Goal: Task Accomplishment & Management: Use online tool/utility

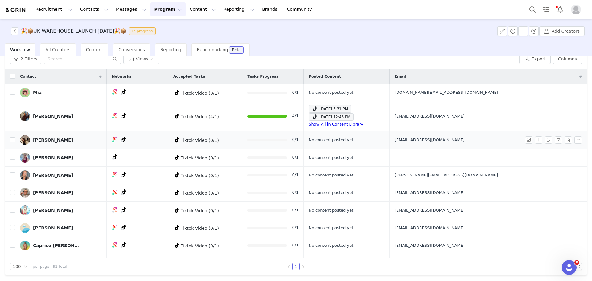
click at [44, 140] on div "Thea Shepherd" at bounding box center [53, 140] width 40 height 5
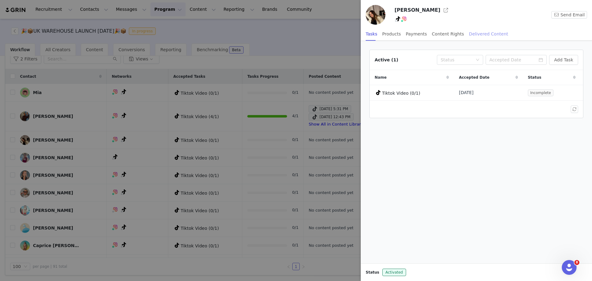
click at [469, 32] on div "Delivered Content" at bounding box center [488, 34] width 39 height 14
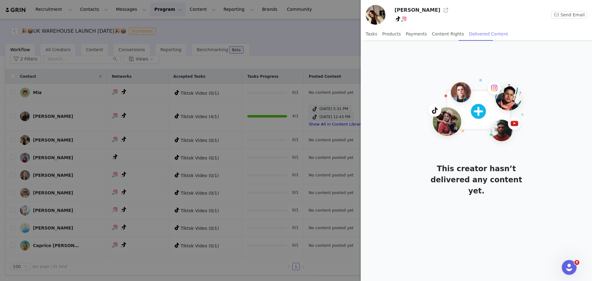
click at [475, 32] on div "Delivered Content" at bounding box center [488, 34] width 39 height 14
click at [378, 33] on div "Tasks Products Payments Content Rights Delivered Content" at bounding box center [437, 34] width 143 height 14
click at [375, 34] on div "Tasks" at bounding box center [372, 34] width 12 height 14
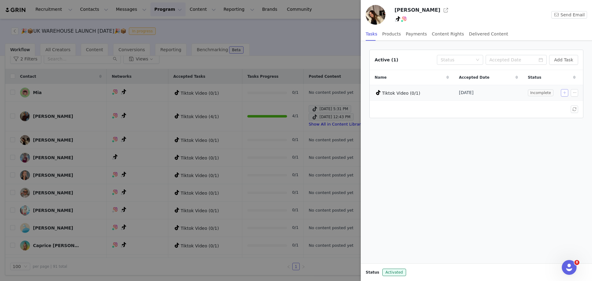
click at [564, 92] on button "button" at bounding box center [564, 92] width 7 height 7
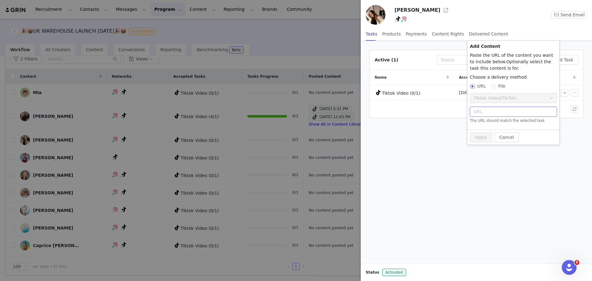
click at [499, 110] on input "text" at bounding box center [513, 112] width 87 height 10
paste input "https://www.tiktok.com/@theamsheps/video/7555913451621682454"
type input "https://www.tiktok.com/@theamsheps/video/7555913451621682454"
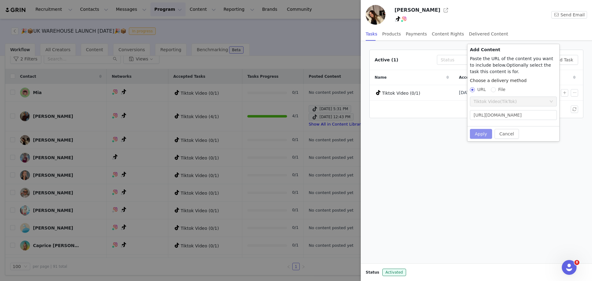
scroll to position [0, 0]
click at [479, 137] on button "Apply" at bounding box center [481, 134] width 22 height 10
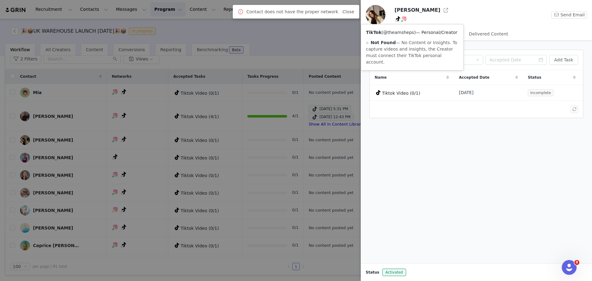
click at [397, 32] on link "@theamsheps" at bounding box center [399, 32] width 31 height 5
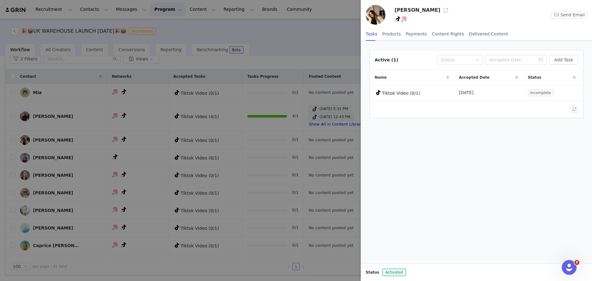
click at [441, 11] on button "button" at bounding box center [446, 10] width 10 height 10
click at [394, 31] on link "@theamsheps" at bounding box center [399, 32] width 31 height 5
click at [314, 31] on div at bounding box center [296, 140] width 592 height 281
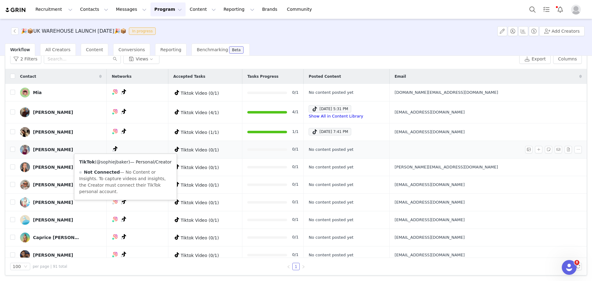
click at [116, 163] on link "@sophiejbaker" at bounding box center [113, 162] width 32 height 5
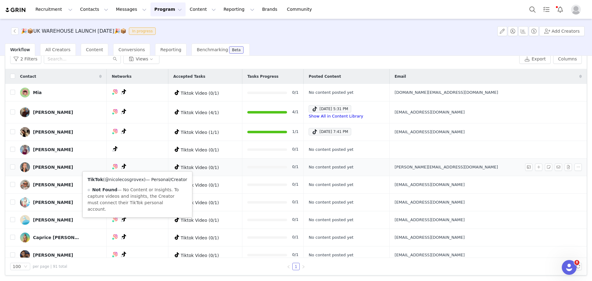
click at [133, 179] on link "@nicolecosgrovex" at bounding box center [124, 179] width 39 height 5
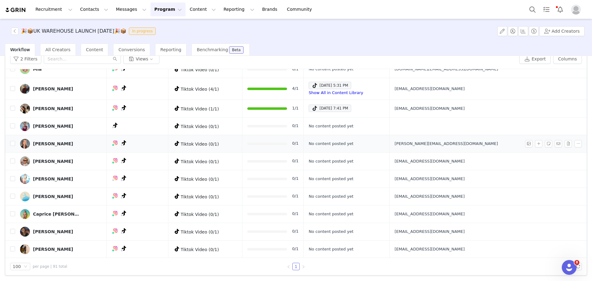
scroll to position [41, 0]
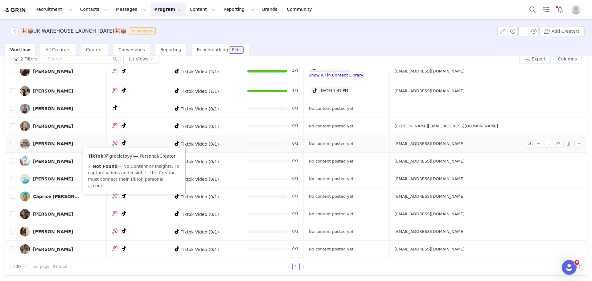
click at [126, 157] on link "@gracietoyy" at bounding box center [118, 156] width 27 height 5
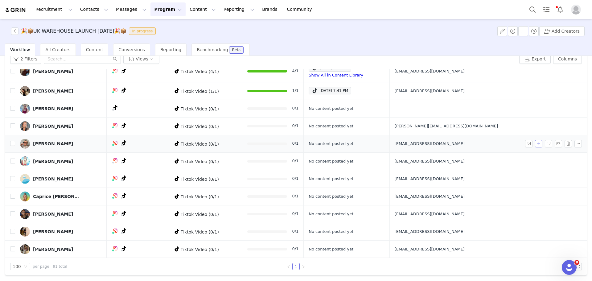
click at [535, 145] on button "button" at bounding box center [538, 143] width 7 height 7
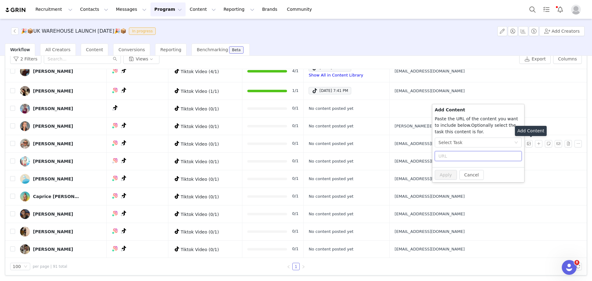
click at [487, 156] on input "text" at bounding box center [478, 156] width 87 height 10
paste input "https://www.tiktok.com/@gracietoyy/video/7555820910033374486"
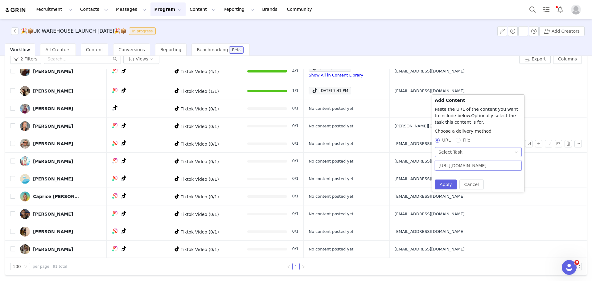
type input "https://www.tiktok.com/@gracietoyy/video/7555820910033374486"
click at [465, 151] on div "Select Task" at bounding box center [477, 152] width 76 height 9
click at [458, 185] on li "Tiktok Video (TikTok)" at bounding box center [478, 184] width 87 height 10
click at [449, 181] on button "Apply" at bounding box center [446, 185] width 22 height 10
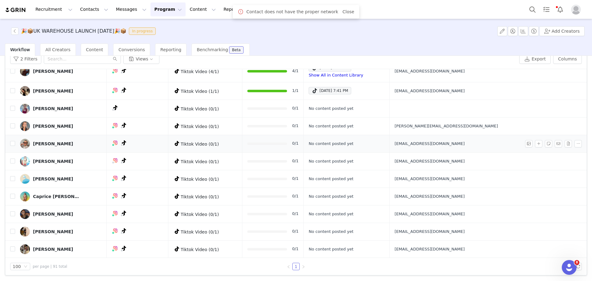
click at [53, 148] on link "[PERSON_NAME]" at bounding box center [61, 144] width 82 height 10
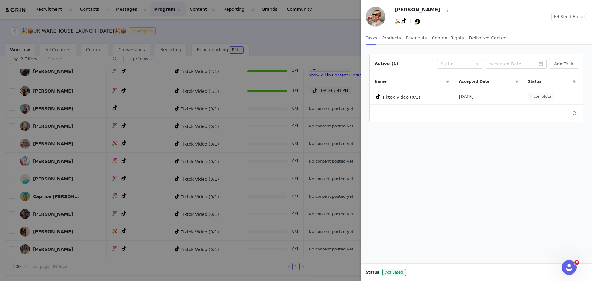
click at [441, 10] on button "button" at bounding box center [446, 10] width 10 height 10
click at [341, 21] on div at bounding box center [296, 140] width 592 height 281
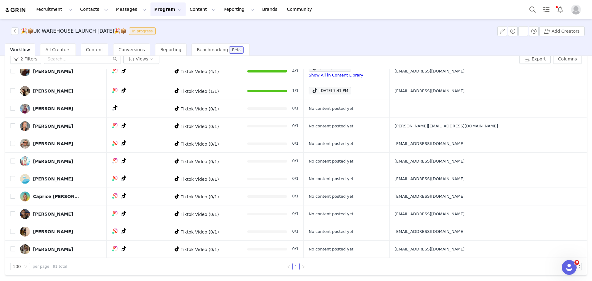
click at [592, 21] on div at bounding box center [592, 140] width 0 height 281
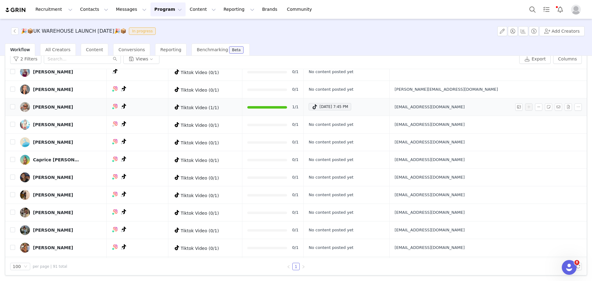
scroll to position [82, 0]
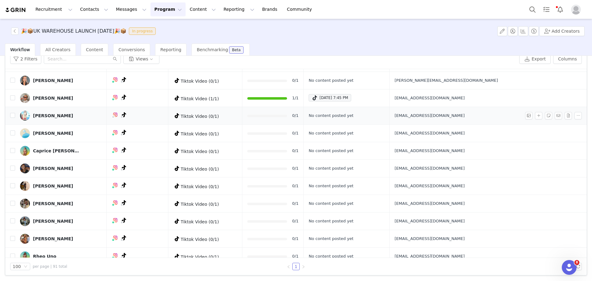
click at [0, 0] on link "@ellaakentfield" at bounding box center [0, 0] width 0 height 0
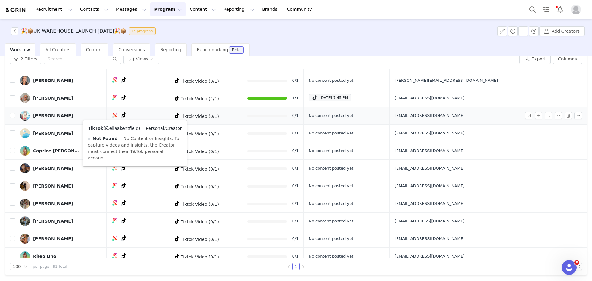
click at [128, 130] on link "@ellaakentfield" at bounding box center [121, 128] width 33 height 5
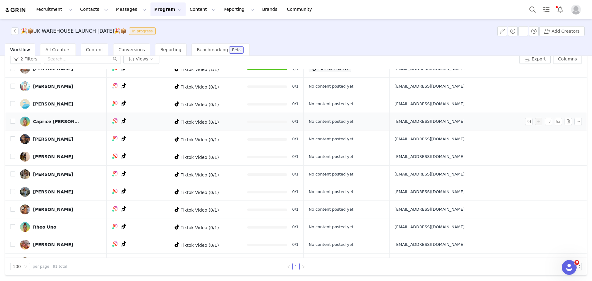
scroll to position [123, 0]
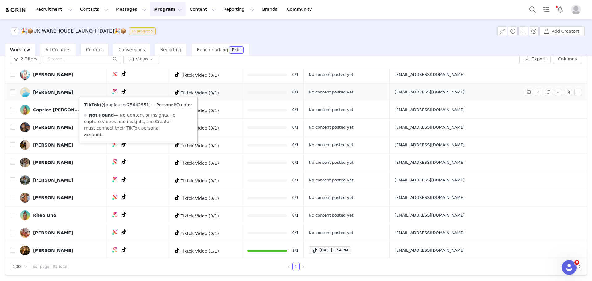
click at [129, 104] on link "@appleuser75642551" at bounding box center [126, 104] width 48 height 5
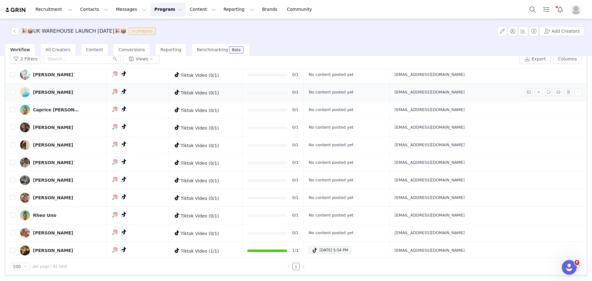
click at [465, 92] on span "sophiewatson2048@icloud.com" at bounding box center [430, 92] width 70 height 6
copy tr "sophiewatson2048@icloud.com"
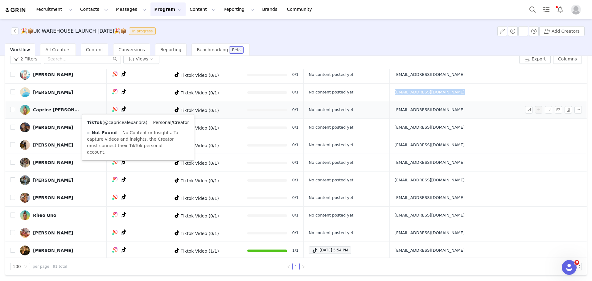
click at [133, 124] on link "@capricealexandra" at bounding box center [125, 122] width 42 height 5
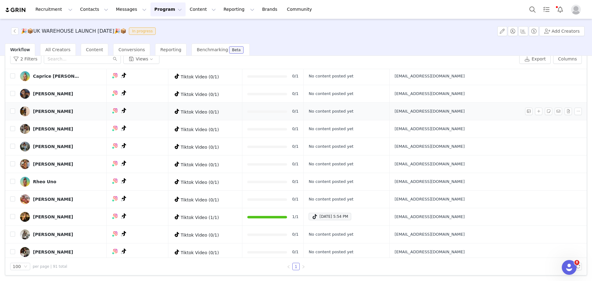
scroll to position [164, 0]
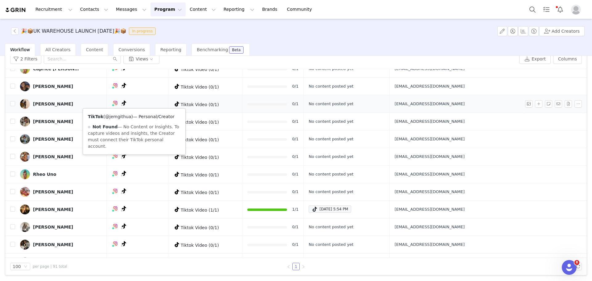
click at [127, 115] on link "@jemgithua" at bounding box center [118, 116] width 26 height 5
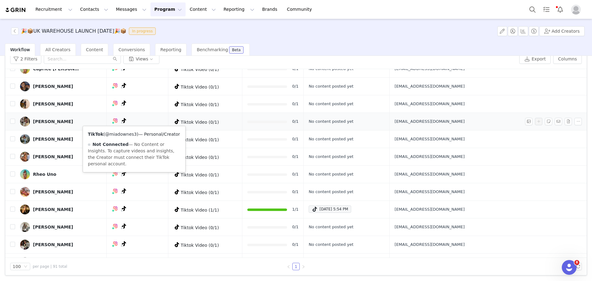
click at [128, 136] on link "@miadownes3" at bounding box center [121, 134] width 32 height 5
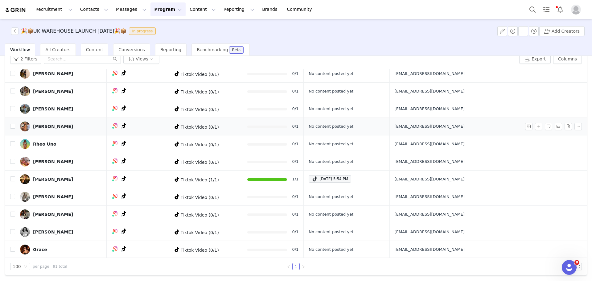
scroll to position [206, 0]
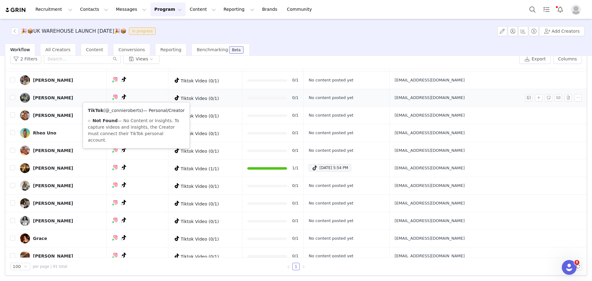
click at [133, 110] on link "@_connieroberts" at bounding box center [123, 110] width 36 height 5
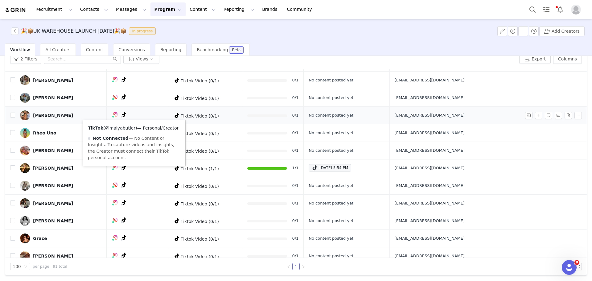
click at [131, 129] on link "@maiyabutler" at bounding box center [120, 128] width 30 height 5
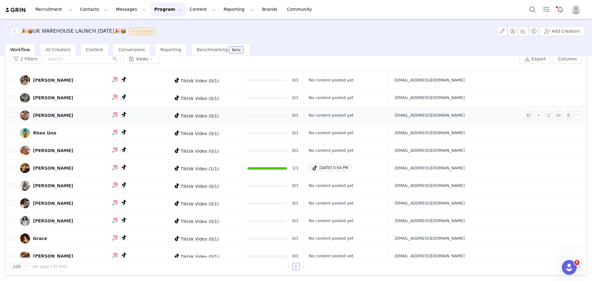
scroll to position [247, 0]
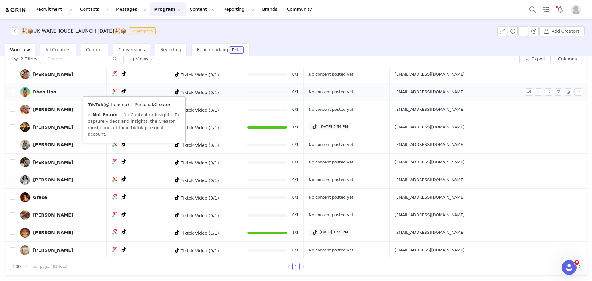
click at [120, 105] on link "@rheouno" at bounding box center [116, 104] width 22 height 5
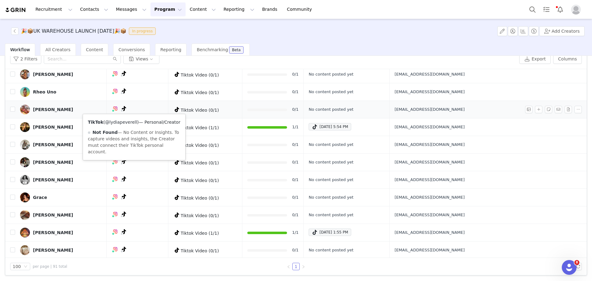
click at [130, 120] on link "@lydiapeverell" at bounding box center [121, 122] width 32 height 5
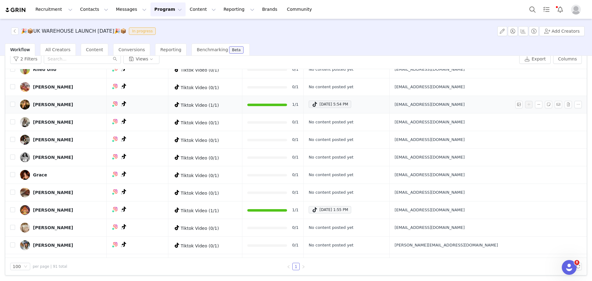
scroll to position [288, 0]
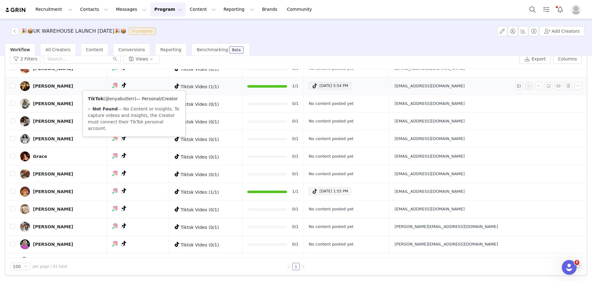
click at [129, 98] on link "@enyabutlerr" at bounding box center [119, 98] width 29 height 5
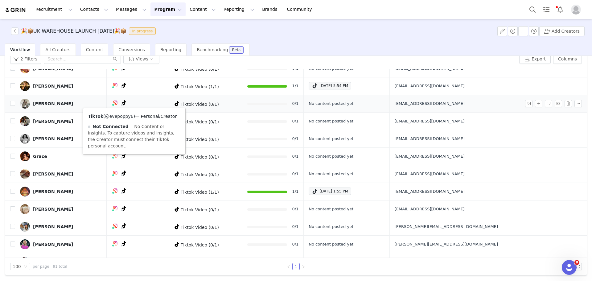
click at [127, 115] on link "@evepoppy6" at bounding box center [119, 116] width 28 height 5
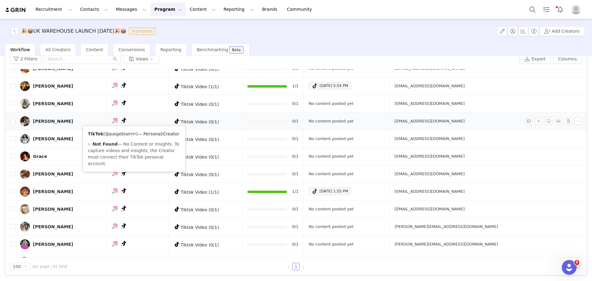
click at [127, 135] on link "@paigeblairrrr" at bounding box center [120, 133] width 31 height 5
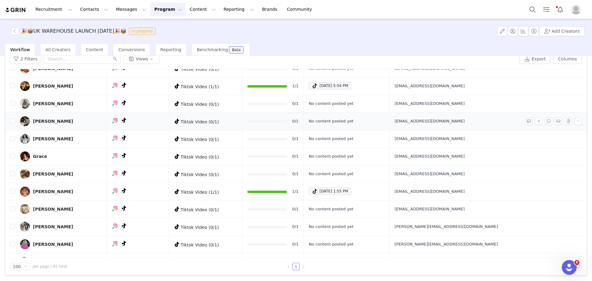
scroll to position [329, 0]
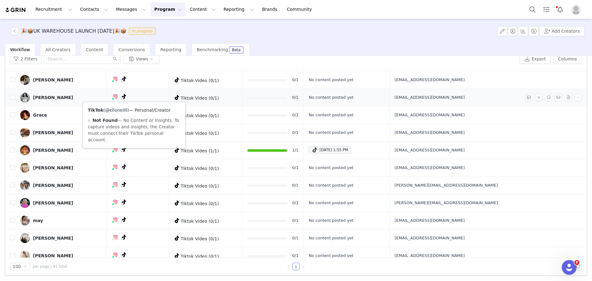
click at [122, 110] on link "@elloneilll" at bounding box center [116, 110] width 22 height 5
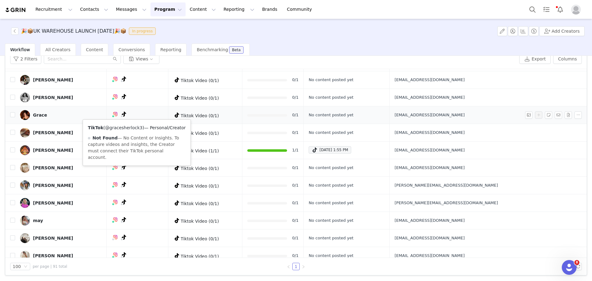
click at [126, 128] on link "@gracesherlock3" at bounding box center [123, 127] width 37 height 5
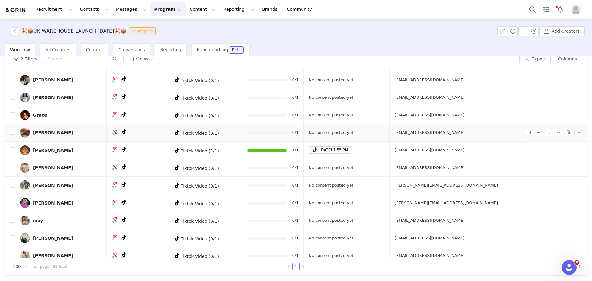
scroll to position [370, 0]
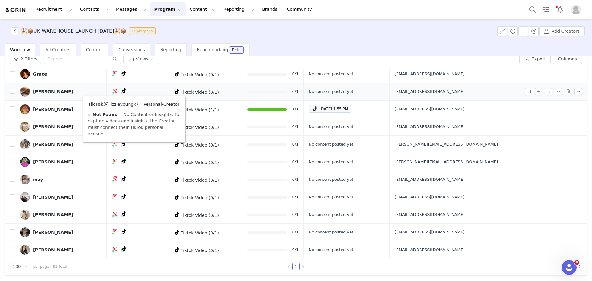
click at [130, 106] on link "@lizzieyoungx" at bounding box center [120, 104] width 31 height 5
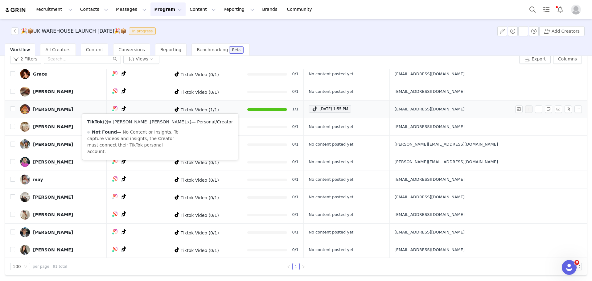
click at [129, 122] on link "@x.hattie.watson.x" at bounding box center [147, 121] width 85 height 5
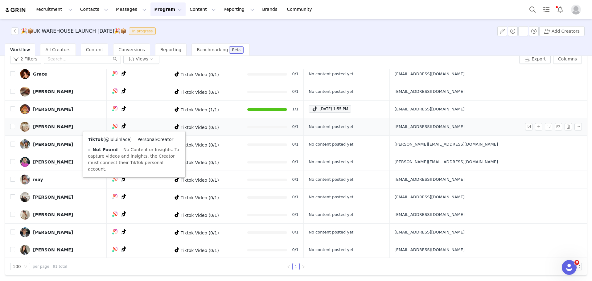
click at [121, 141] on link "@luluinlace" at bounding box center [117, 139] width 25 height 5
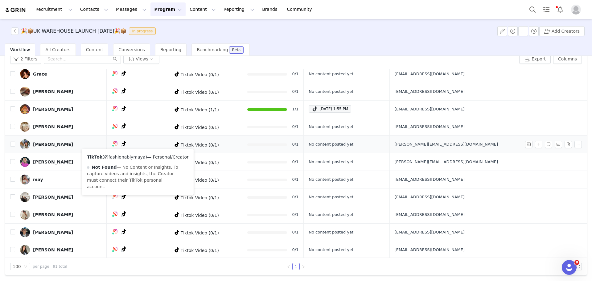
click at [133, 157] on link "@fashionablymaya" at bounding box center [124, 157] width 41 height 5
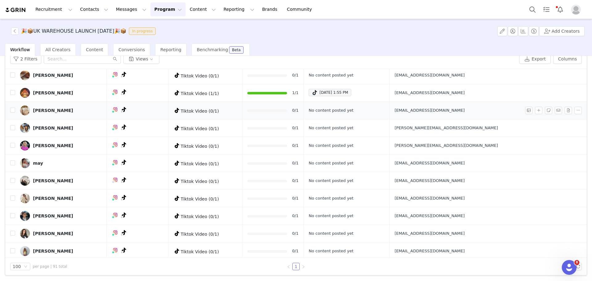
scroll to position [411, 0]
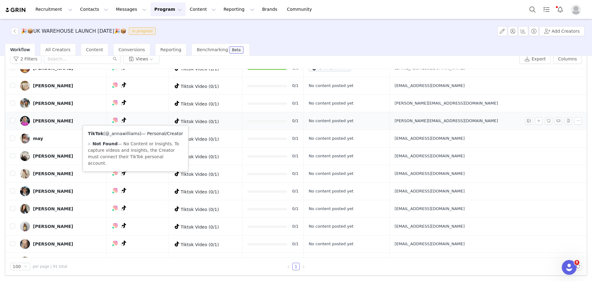
click at [131, 133] on link "@_annawilliams" at bounding box center [122, 133] width 35 height 5
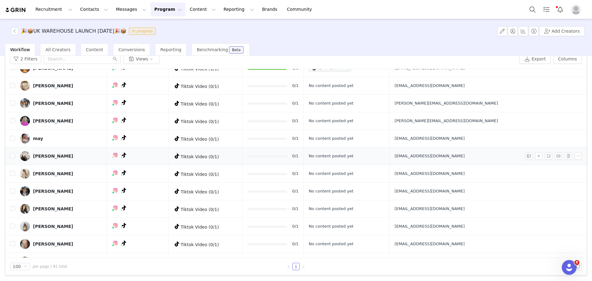
scroll to position [453, 0]
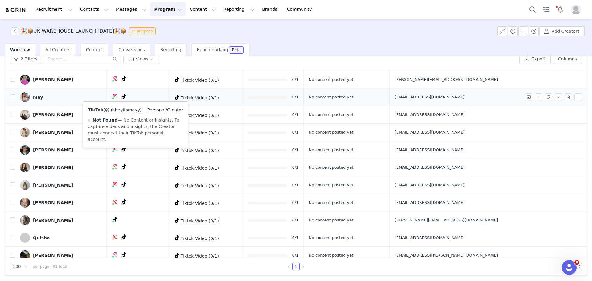
click at [128, 110] on link "@uhheyitsmayy" at bounding box center [122, 109] width 35 height 5
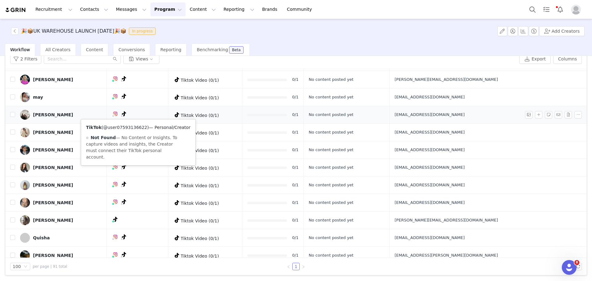
click at [131, 128] on link "@user07593136622" at bounding box center [125, 127] width 44 height 5
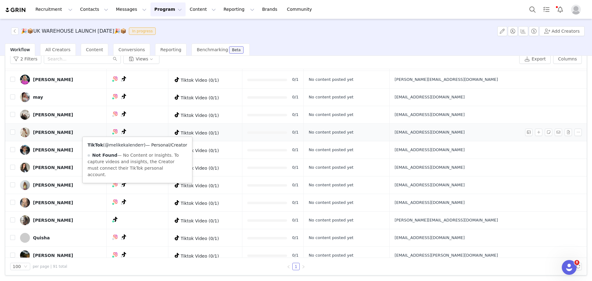
click at [130, 147] on link "@melikekalenderr" at bounding box center [124, 145] width 39 height 5
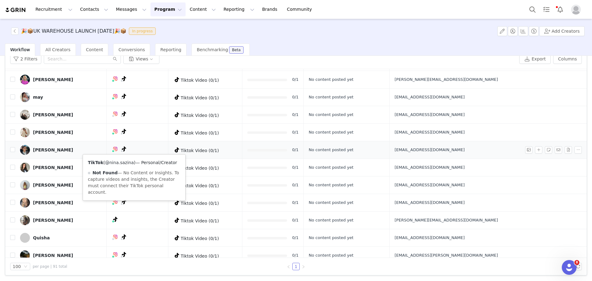
click at [126, 160] on link "@nina.sazina" at bounding box center [119, 162] width 29 height 5
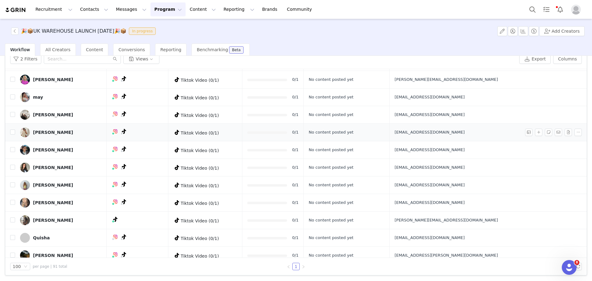
scroll to position [494, 0]
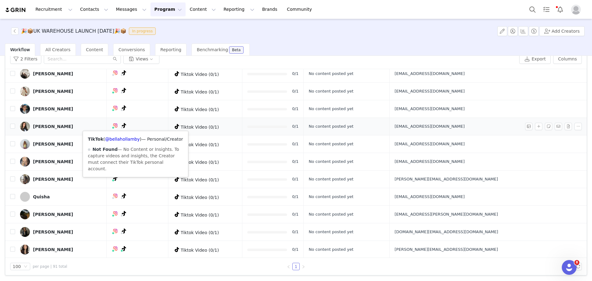
click at [128, 142] on div "TikTok ( @bellahollamby ) — Personal/Creator Not Found — No Content or Insights…" at bounding box center [135, 154] width 105 height 46
click at [127, 139] on link "@bellahollamby" at bounding box center [122, 139] width 35 height 5
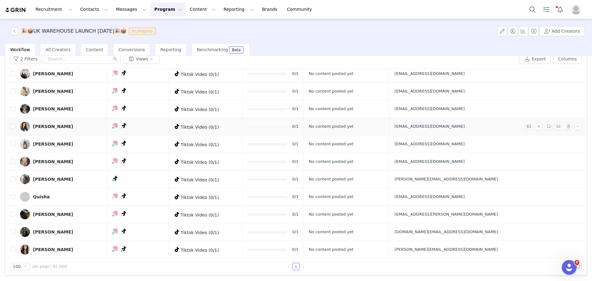
click at [492, 123] on td "Bellarhollamby@icloud.com" at bounding box center [487, 127] width 195 height 18
copy tr "Bellarhollamby@icloud.com"
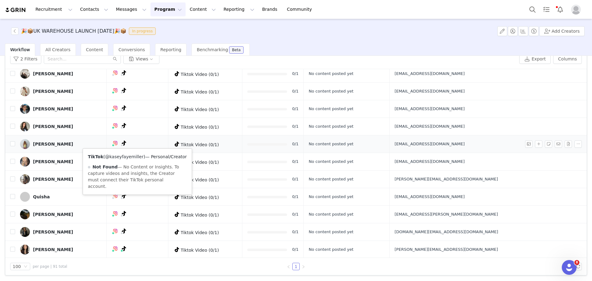
click at [127, 156] on link "@kaseyfayemiller" at bounding box center [124, 156] width 39 height 5
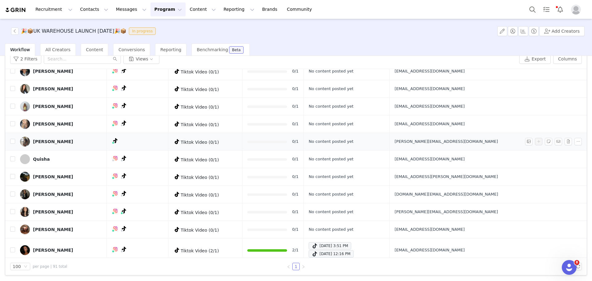
scroll to position [535, 0]
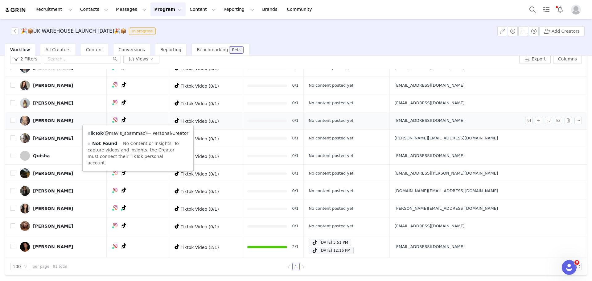
click at [130, 133] on link "@mavis_spammac" at bounding box center [125, 133] width 40 height 5
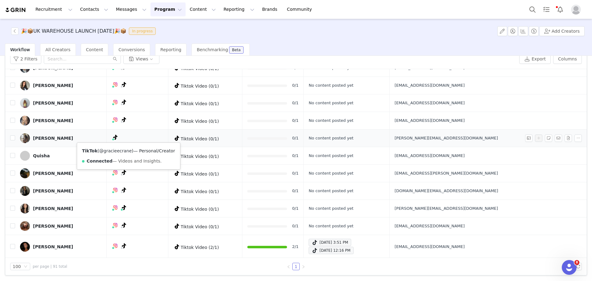
click at [124, 151] on link "@gracieecrane" at bounding box center [115, 150] width 33 height 5
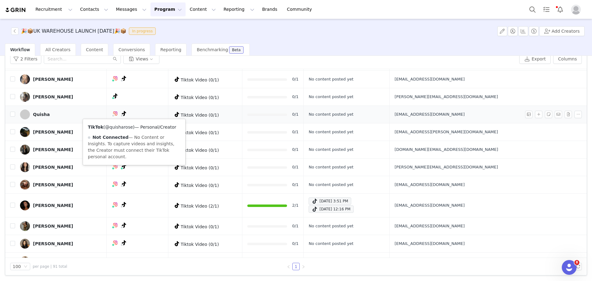
click at [128, 127] on link "@quisharose" at bounding box center [119, 127] width 28 height 5
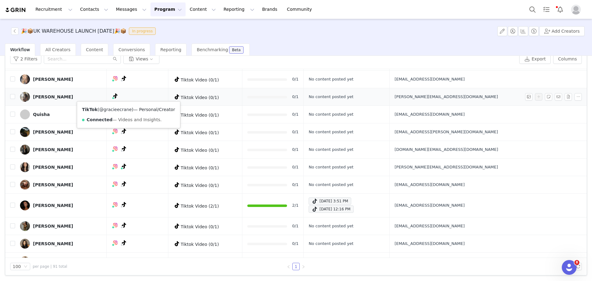
click at [121, 108] on link "@gracieecrane" at bounding box center [115, 109] width 33 height 5
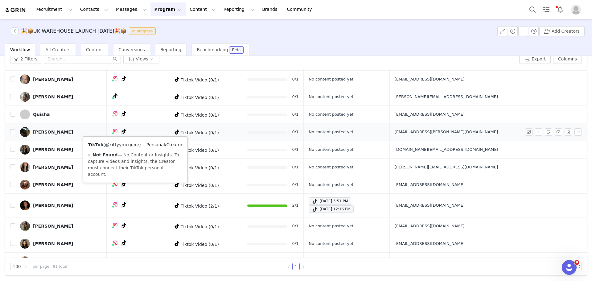
click at [130, 143] on link "@kittyymcguire" at bounding box center [122, 144] width 34 height 5
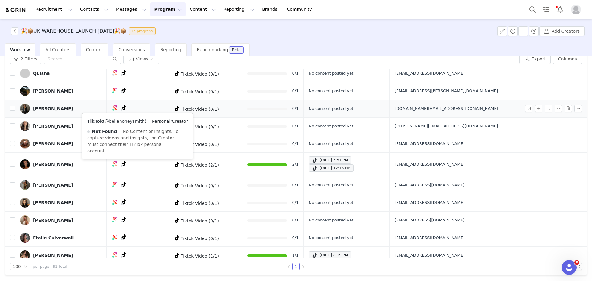
click at [135, 122] on link "@bellehoneysmith" at bounding box center [125, 121] width 40 height 5
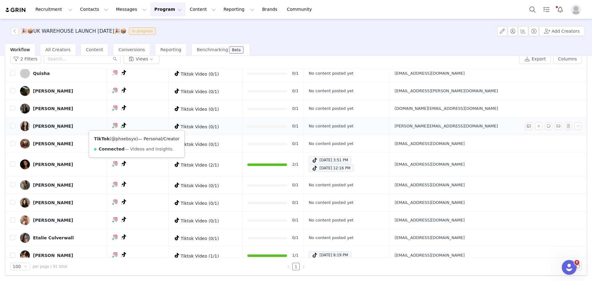
click at [131, 141] on link "@phxebsyx" at bounding box center [123, 138] width 25 height 5
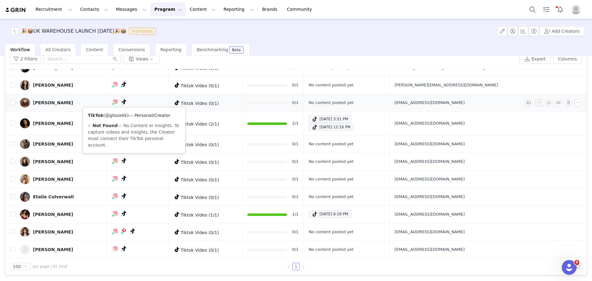
click at [118, 113] on link "@glosiekk" at bounding box center [116, 115] width 22 height 5
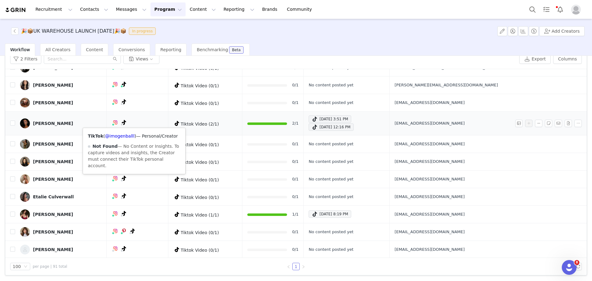
click at [127, 139] on div "TikTok ( @imogenballl ) — Personal/Creator Not Found — No Content or Insights. …" at bounding box center [134, 151] width 102 height 46
click at [126, 137] on link "@imogenballl" at bounding box center [120, 136] width 30 height 5
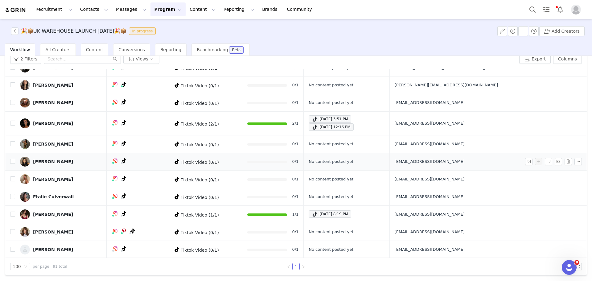
scroll to position [700, 0]
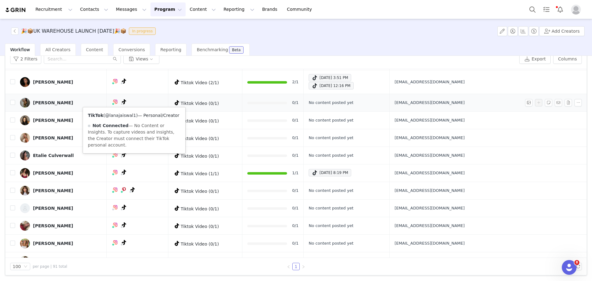
click at [127, 116] on link "@lanajaiswal1" at bounding box center [120, 115] width 31 height 5
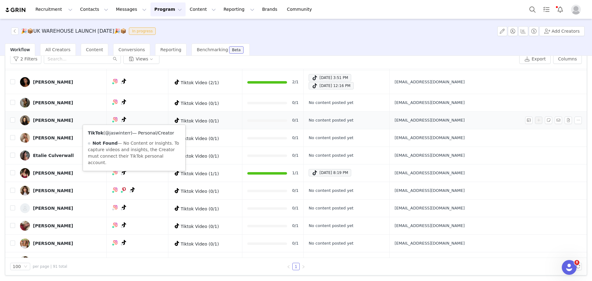
click at [127, 133] on link "@jaswinterr" at bounding box center [118, 133] width 26 height 5
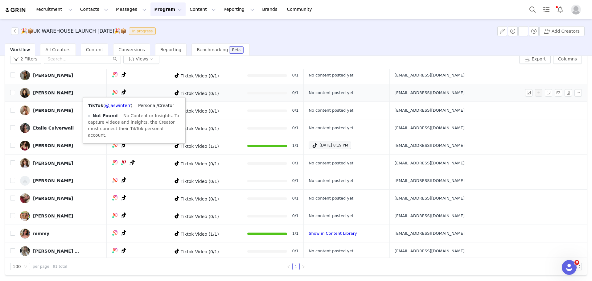
scroll to position [741, 0]
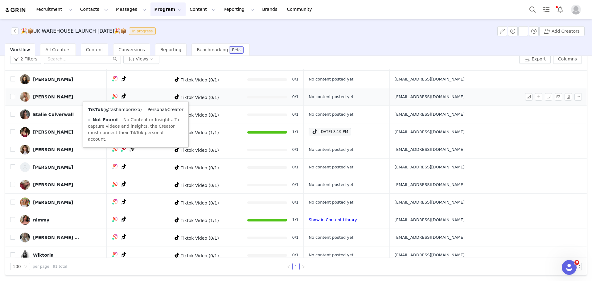
click at [131, 111] on link "@tashamoorexo" at bounding box center [122, 109] width 35 height 5
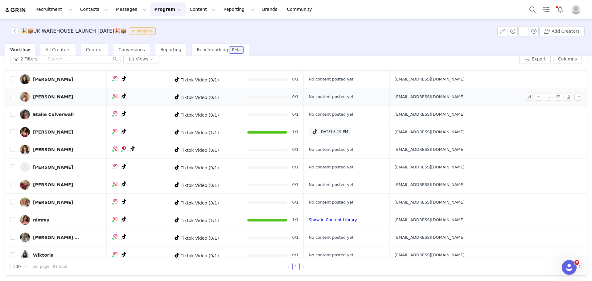
scroll to position [782, 0]
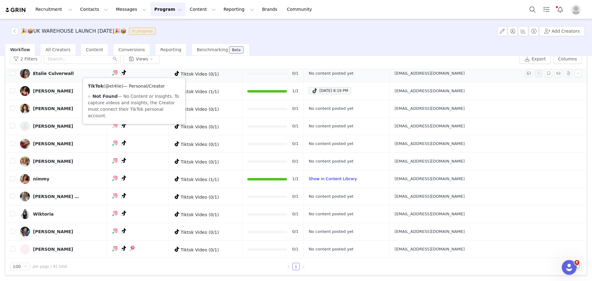
click at [111, 85] on link "@et4lie" at bounding box center [113, 86] width 16 height 5
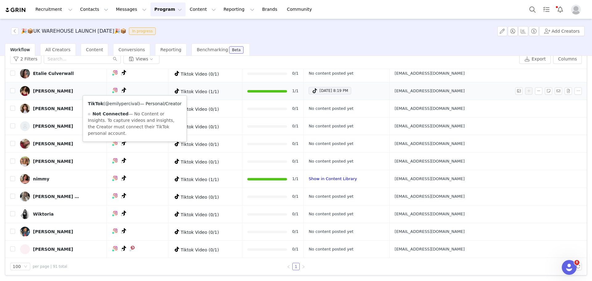
click at [129, 105] on link "@emilypercival" at bounding box center [121, 103] width 33 height 5
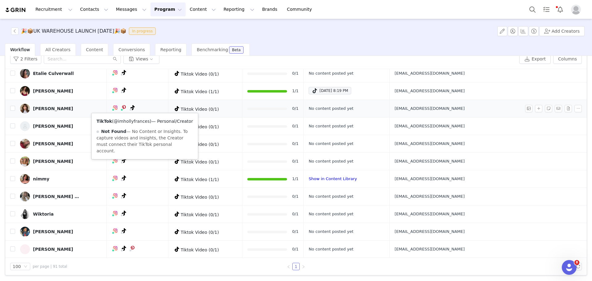
click at [142, 122] on link "@imhollyfrances" at bounding box center [132, 121] width 36 height 5
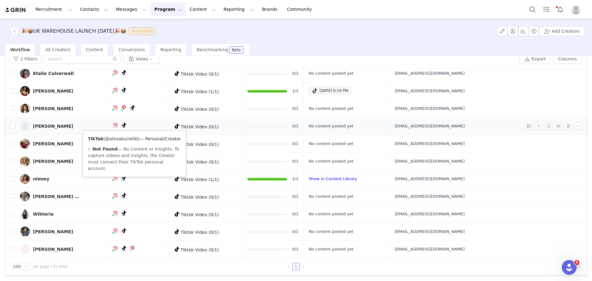
click at [131, 136] on link "@alexaburrell0" at bounding box center [121, 138] width 33 height 5
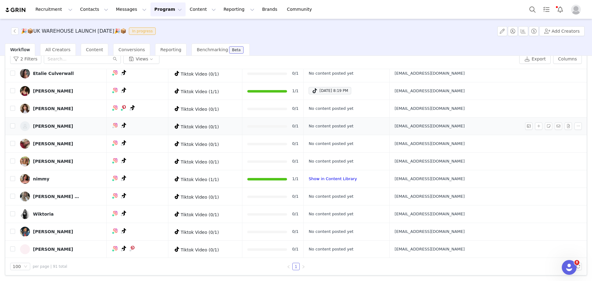
scroll to position [823, 0]
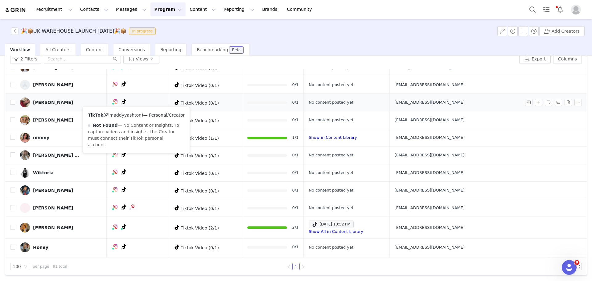
click at [131, 115] on link "@maddyyashton" at bounding box center [123, 115] width 36 height 5
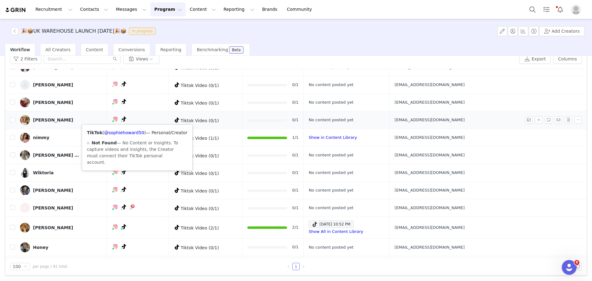
click at [133, 136] on div "TikTok ( @sophiehoward50 ) — Personal/Creator Not Found — No Content or Insight…" at bounding box center [137, 148] width 110 height 46
click at [133, 133] on link "@sophiehoward50" at bounding box center [124, 132] width 40 height 5
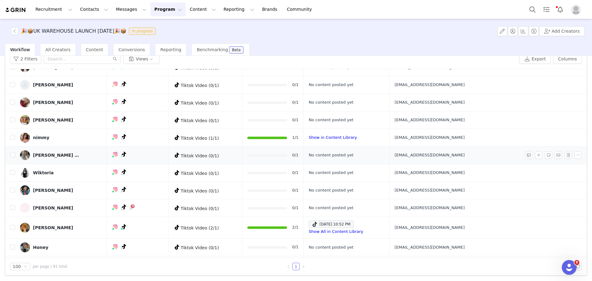
scroll to position [864, 0]
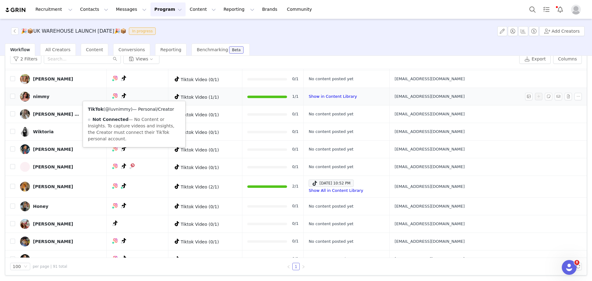
click at [125, 108] on link "@luvnimmy" at bounding box center [118, 109] width 26 height 5
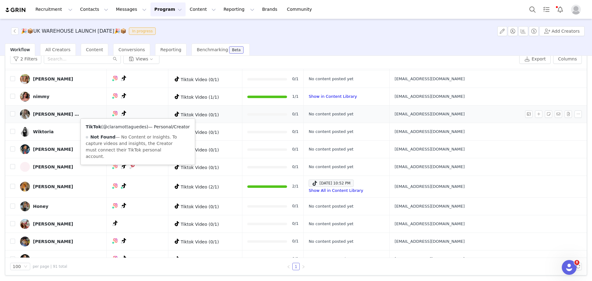
click at [129, 128] on link "@claramottaguedes" at bounding box center [125, 126] width 44 height 5
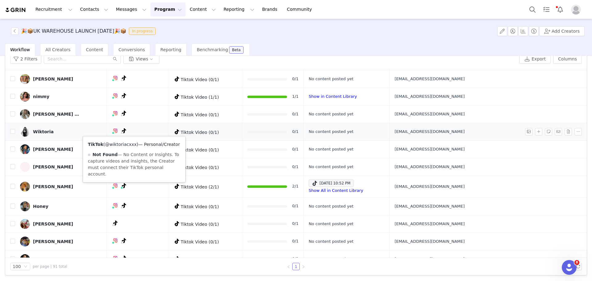
click at [127, 143] on div "TikTok ( @wiktoriacxxx ) — Personal/Creator Not Found — No Content or Insights.…" at bounding box center [134, 159] width 102 height 46
click at [127, 143] on link "@wiktoriacxxx" at bounding box center [120, 144] width 31 height 5
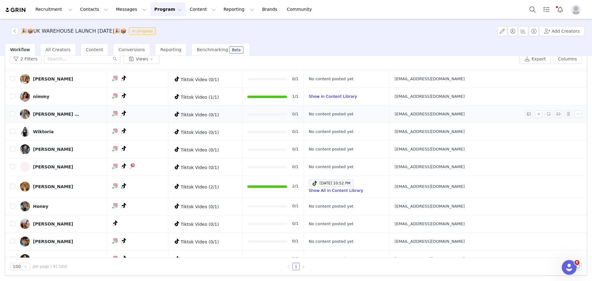
scroll to position [905, 0]
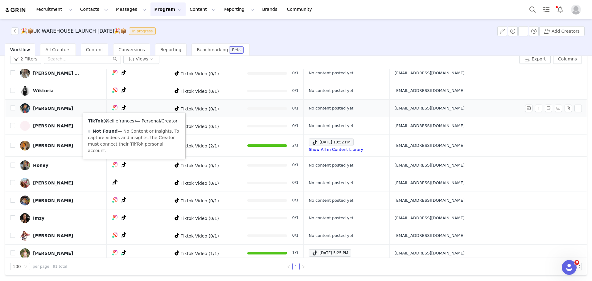
click at [116, 123] on link "@elliefrances" at bounding box center [119, 120] width 29 height 5
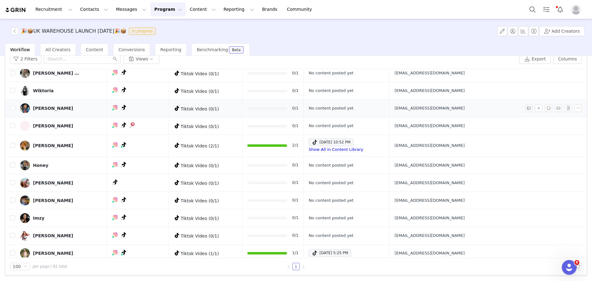
click at [485, 111] on td "Elliefrances222@gmail.com" at bounding box center [487, 109] width 195 height 18
copy tr "Elliefrances222@gmail.com"
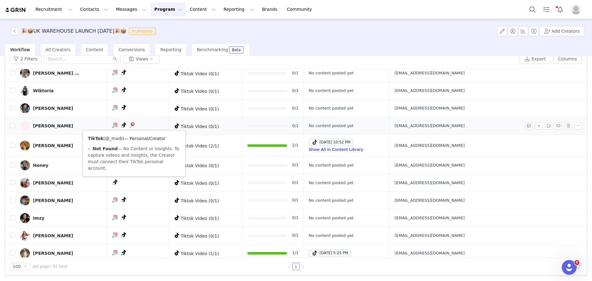
click at [117, 139] on link "@_mxdi" at bounding box center [113, 138] width 17 height 5
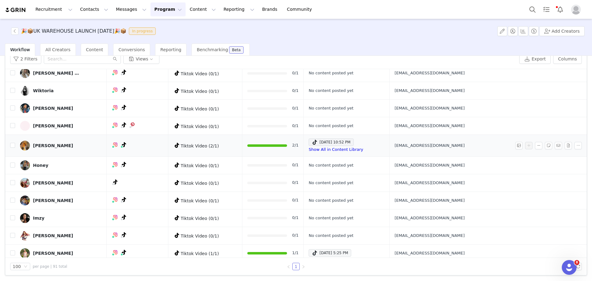
scroll to position [946, 0]
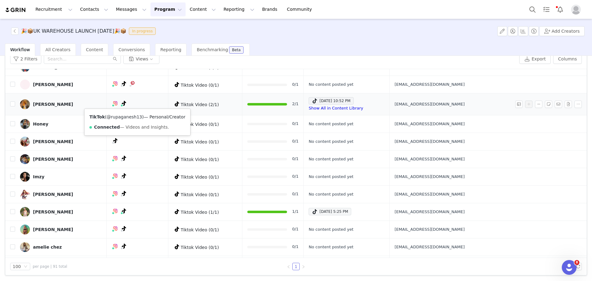
click at [135, 118] on link "@rupaganesh13" at bounding box center [124, 116] width 35 height 5
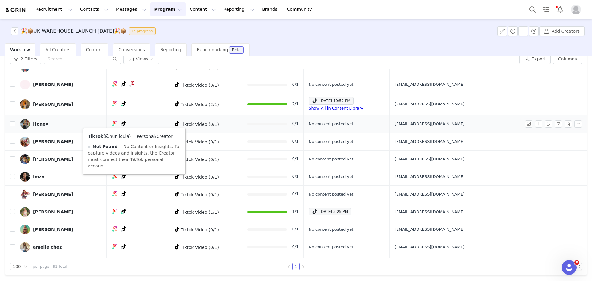
click at [127, 135] on link "@huniloula" at bounding box center [117, 136] width 24 height 5
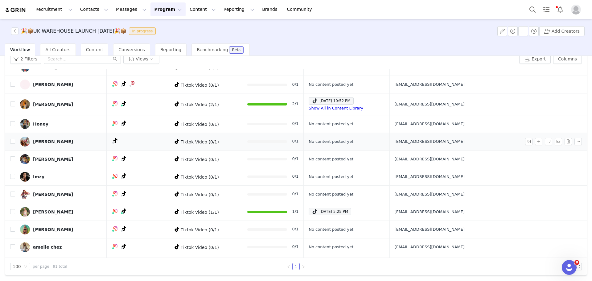
scroll to position [987, 0]
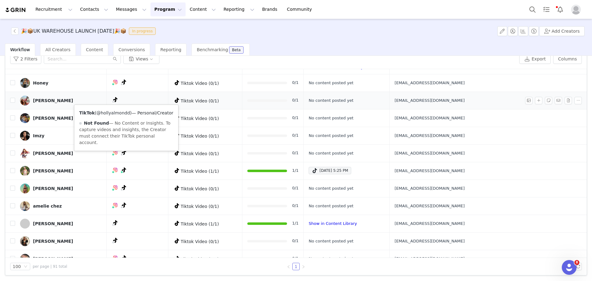
click at [122, 113] on link "@hollyalmondd" at bounding box center [114, 112] width 34 height 5
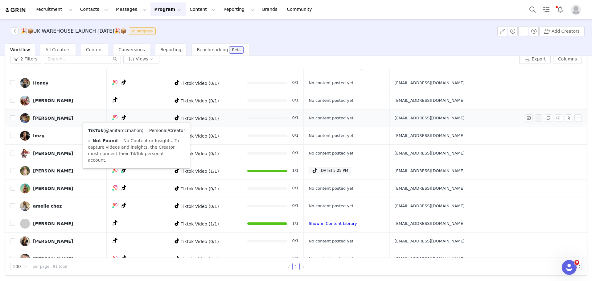
click at [131, 130] on link "@anitamcmahon" at bounding box center [123, 130] width 37 height 5
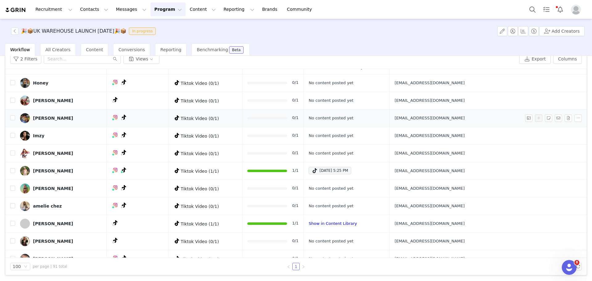
click at [465, 118] on span "anitamcmahon03@gmail.com" at bounding box center [430, 118] width 70 height 6
copy tr "anitamcmahon03@gmail.com"
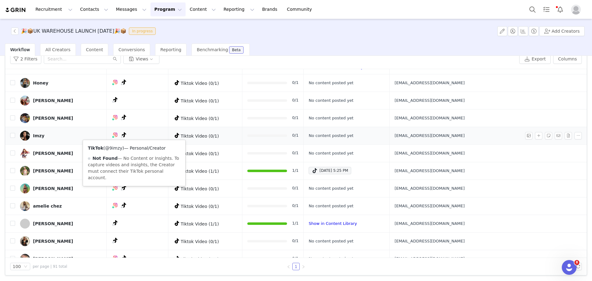
click at [116, 149] on link "@9imzy" at bounding box center [113, 148] width 17 height 5
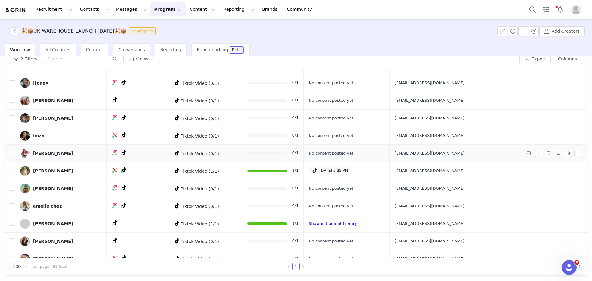
scroll to position [1029, 0]
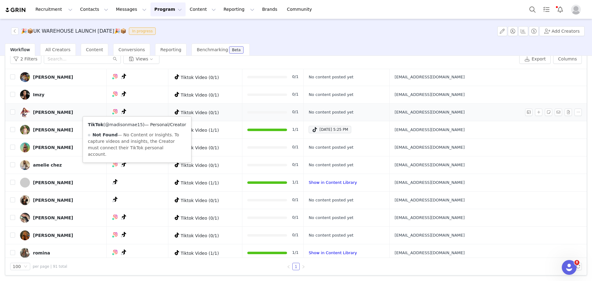
click at [139, 123] on link "@madisonmae15" at bounding box center [124, 124] width 38 height 5
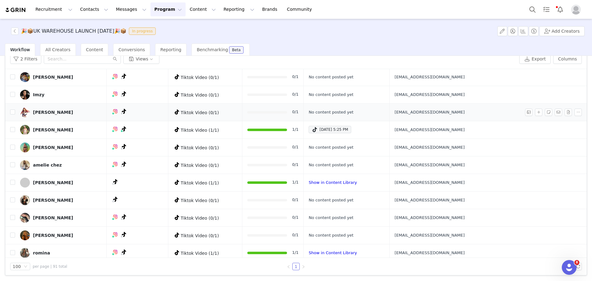
scroll to position [1070, 0]
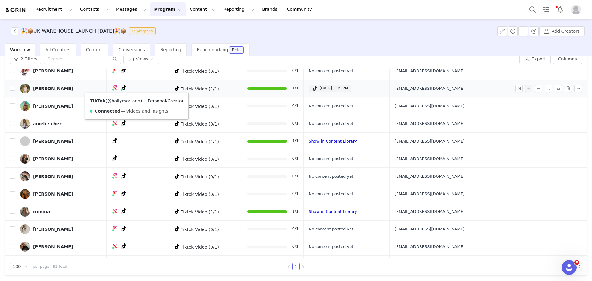
click at [130, 102] on link "@hollymortonn" at bounding box center [123, 100] width 33 height 5
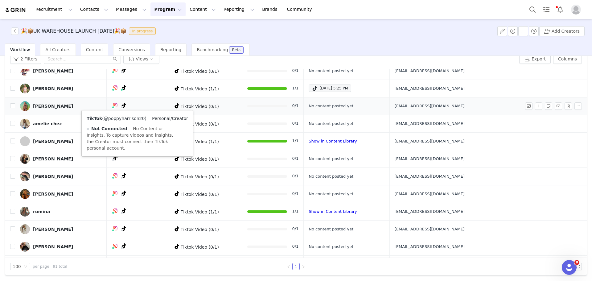
click at [132, 116] on link "@poppyharrison20" at bounding box center [124, 118] width 41 height 5
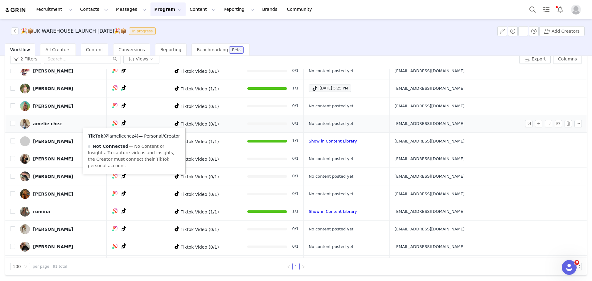
click at [129, 134] on link "@ameliechez4" at bounding box center [121, 136] width 32 height 5
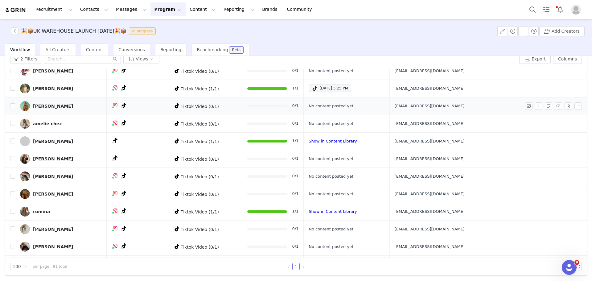
scroll to position [1111, 0]
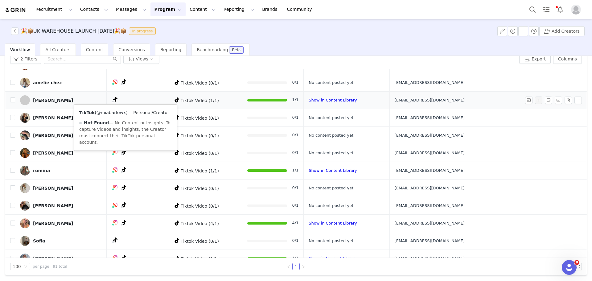
click at [120, 111] on link "@miabarlowx" at bounding box center [112, 112] width 30 height 5
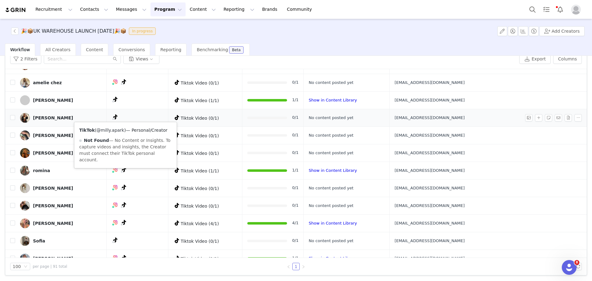
click at [115, 131] on link "@milly.apark" at bounding box center [111, 130] width 28 height 5
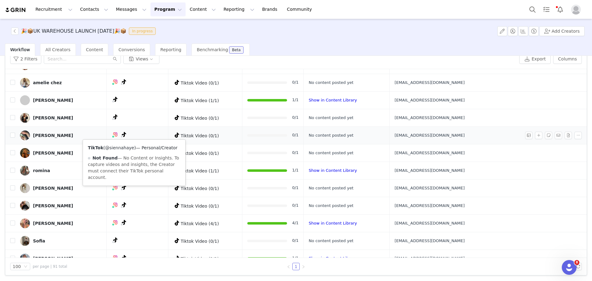
click at [124, 147] on link "@siennahaye" at bounding box center [119, 147] width 29 height 5
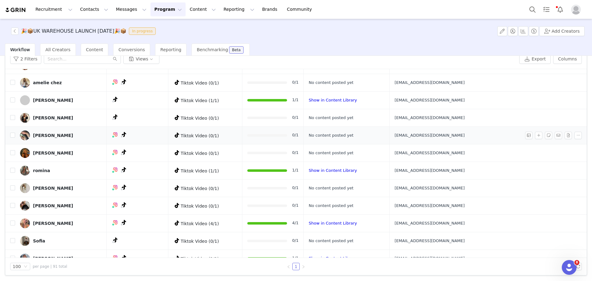
scroll to position [1152, 0]
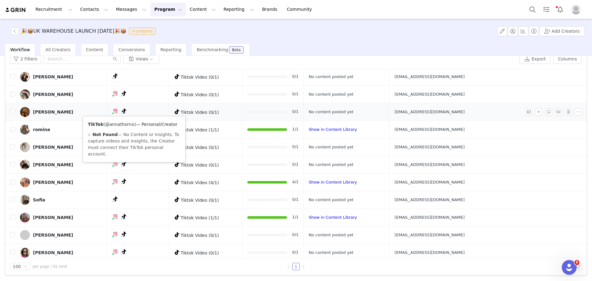
click at [127, 123] on link "@annathornx" at bounding box center [119, 124] width 29 height 5
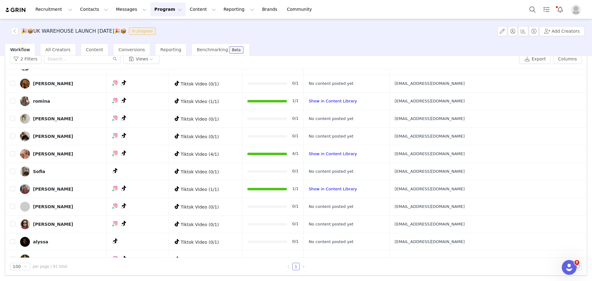
scroll to position [1186, 0]
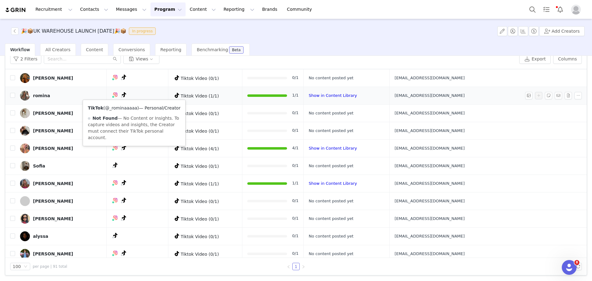
click at [132, 109] on link "@_rominaaaaa" at bounding box center [121, 108] width 32 height 5
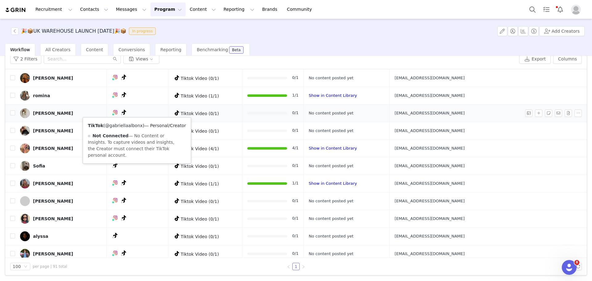
click at [131, 124] on link "@gabriellaalbonx" at bounding box center [124, 125] width 38 height 5
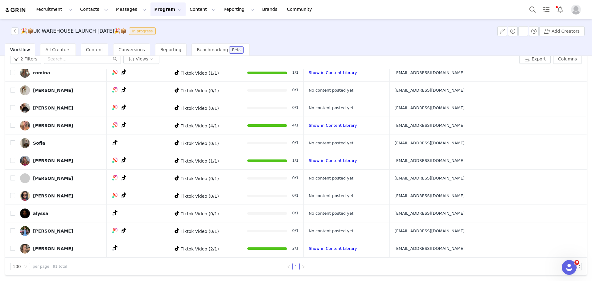
scroll to position [1220, 0]
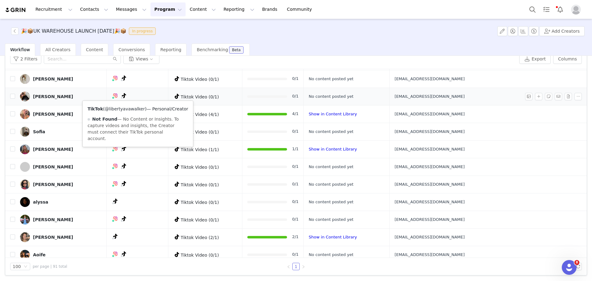
click at [132, 110] on link "@libertyavawalker" at bounding box center [125, 108] width 40 height 5
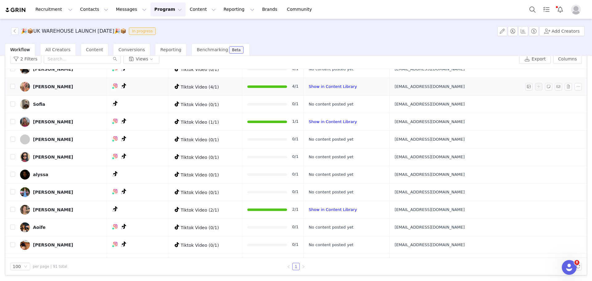
scroll to position [1261, 0]
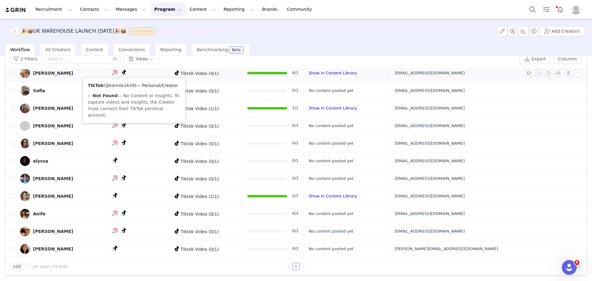
click at [128, 84] on link "@kamila1639" at bounding box center [120, 85] width 30 height 5
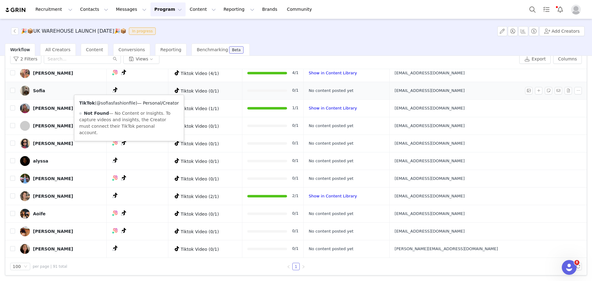
click at [123, 101] on link "@sofiasfashionfile" at bounding box center [116, 103] width 39 height 5
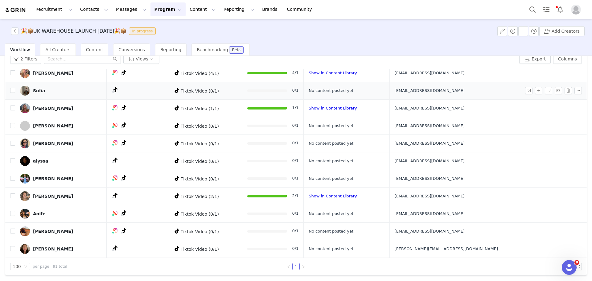
click at [465, 90] on span "sofiasusio1206@gmail.com" at bounding box center [430, 91] width 70 height 6
copy tr "sofiasusio1206@gmail.com"
click at [35, 89] on div "Sofia" at bounding box center [39, 90] width 12 height 5
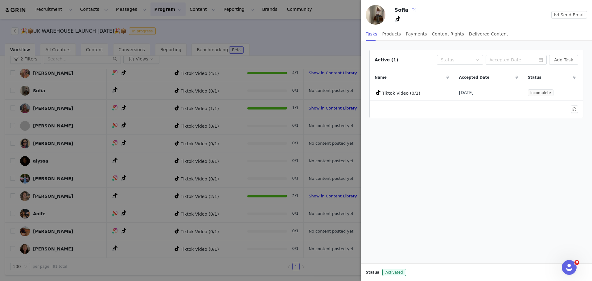
click at [411, 11] on button "button" at bounding box center [414, 10] width 10 height 10
click at [313, 35] on div at bounding box center [296, 140] width 592 height 281
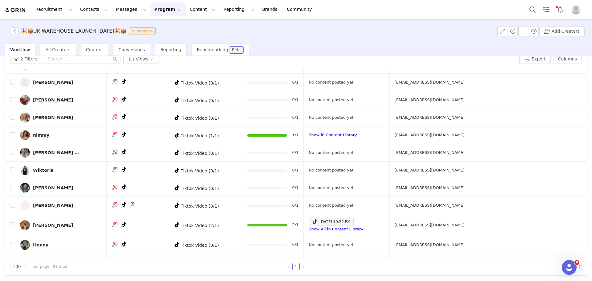
scroll to position [1266, 0]
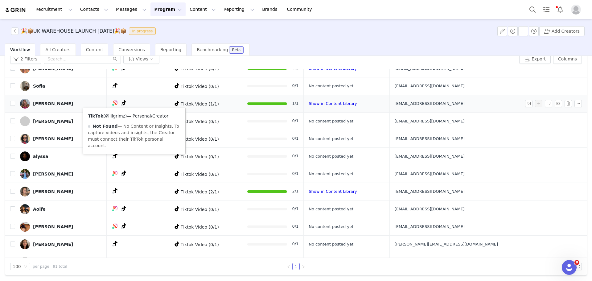
click at [118, 114] on link "@lilgrimz" at bounding box center [115, 116] width 20 height 5
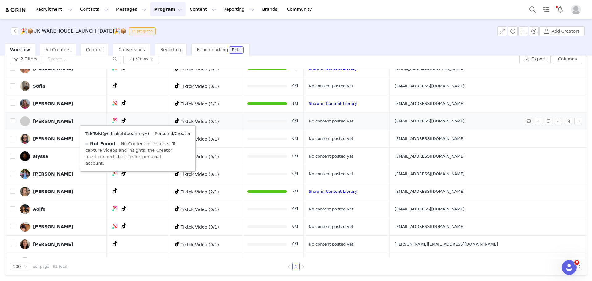
click at [132, 132] on link "@ultralightbeamrryy" at bounding box center [125, 133] width 45 height 5
click at [125, 134] on link "@ultralightbeamrryy" at bounding box center [125, 133] width 45 height 5
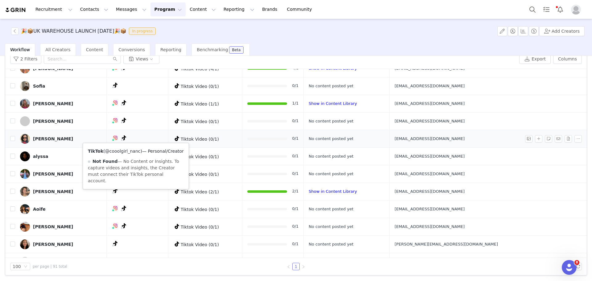
click at [132, 152] on link "@cooolgirl_nanc" at bounding box center [122, 151] width 35 height 5
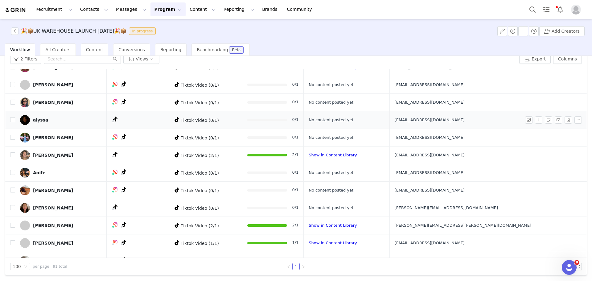
scroll to position [1307, 0]
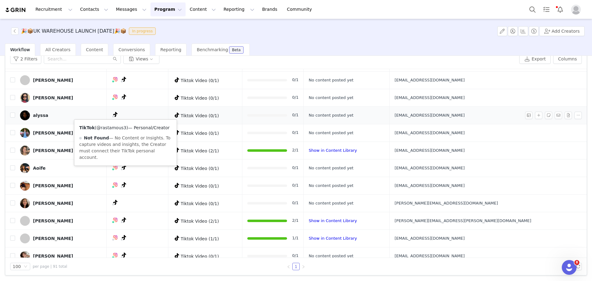
click at [118, 128] on link "@rastamous3" at bounding box center [112, 127] width 30 height 5
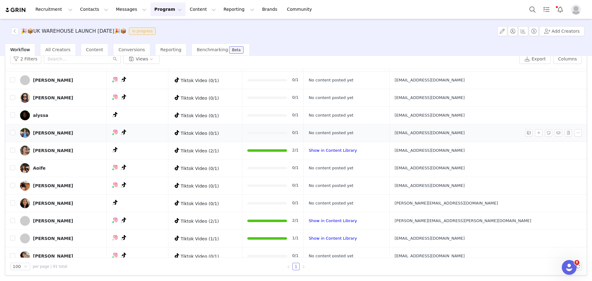
scroll to position [1348, 0]
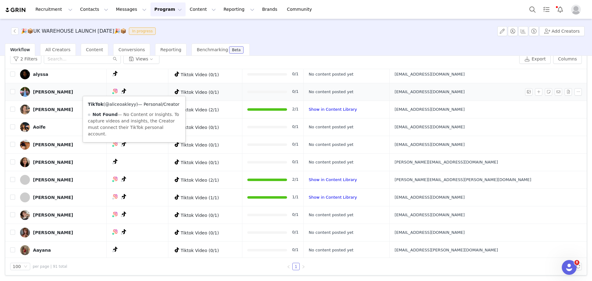
click at [127, 102] on link "@aliceoakleyy" at bounding box center [120, 104] width 31 height 5
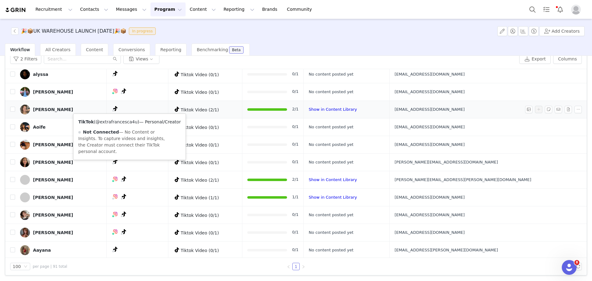
click at [122, 121] on link "@extrafrancesca4u" at bounding box center [117, 121] width 42 height 5
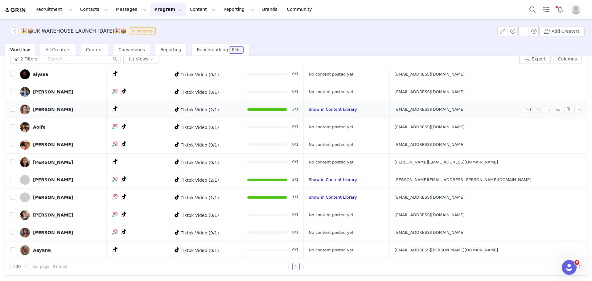
click at [465, 111] on span "franfrankcom@icloud.com" at bounding box center [430, 109] width 70 height 6
copy tr "franfrankcom@icloud.com"
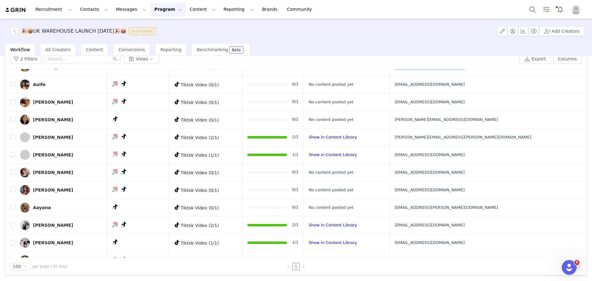
scroll to position [1371, 0]
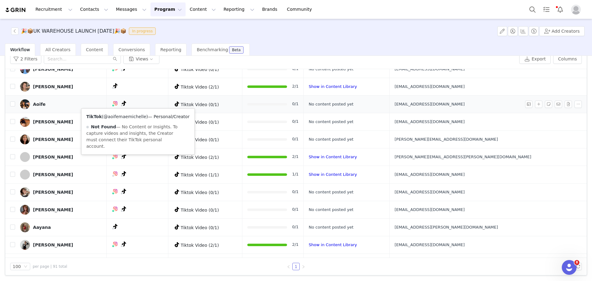
click at [132, 118] on link "@aoifemaemichelle" at bounding box center [125, 116] width 43 height 5
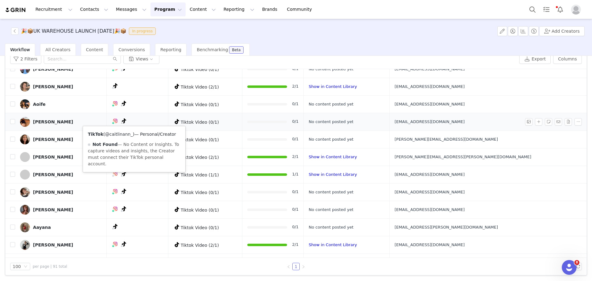
click at [115, 135] on link "@caitlinann_" at bounding box center [119, 134] width 28 height 5
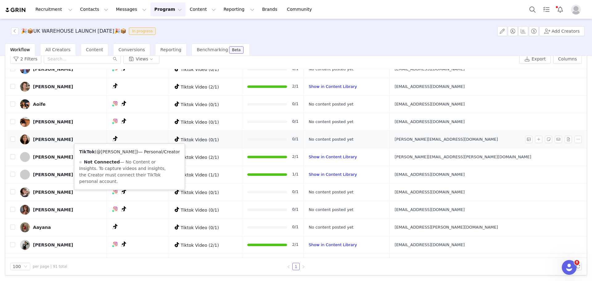
click at [120, 150] on link "@jocelynmeiere" at bounding box center [117, 151] width 40 height 5
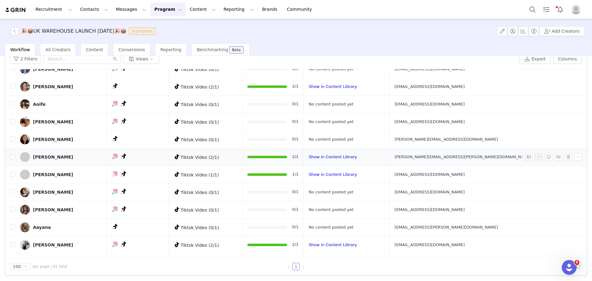
scroll to position [1412, 0]
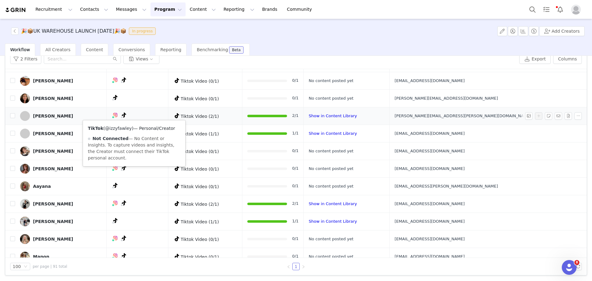
click at [125, 129] on link "@izzyfawley" at bounding box center [118, 128] width 27 height 5
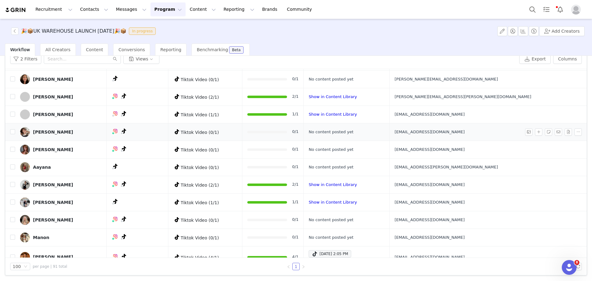
scroll to position [1441, 0]
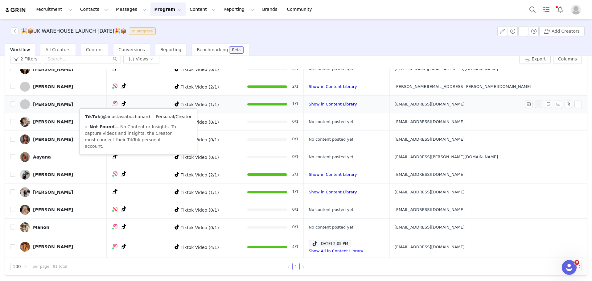
click at [127, 116] on link "@anastasiabuchanan" at bounding box center [125, 116] width 46 height 5
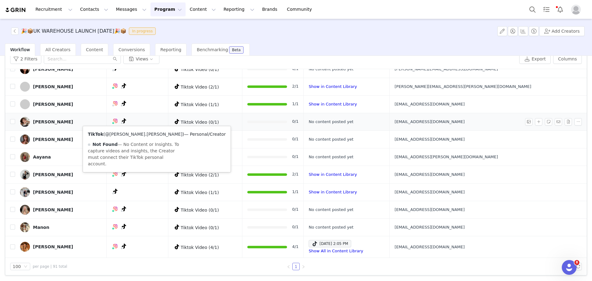
click at [118, 134] on link "@erin.swart" at bounding box center [143, 134] width 77 height 5
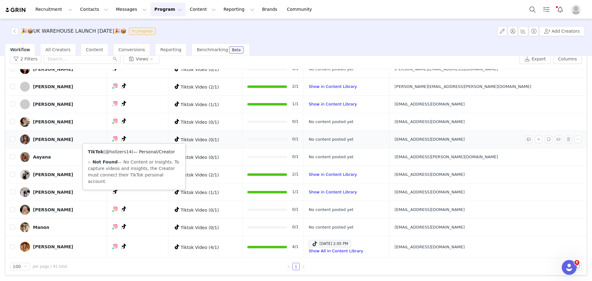
click at [124, 152] on link "@hollzers14" at bounding box center [118, 151] width 27 height 5
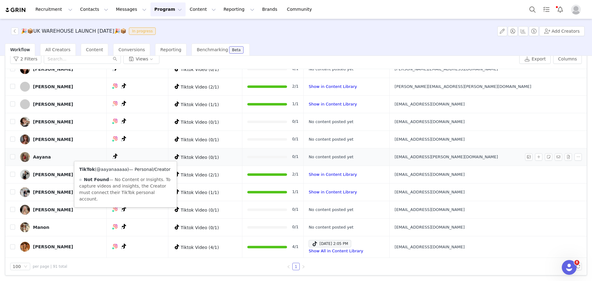
click at [123, 168] on link "@aayanaaaaa" at bounding box center [112, 169] width 31 height 5
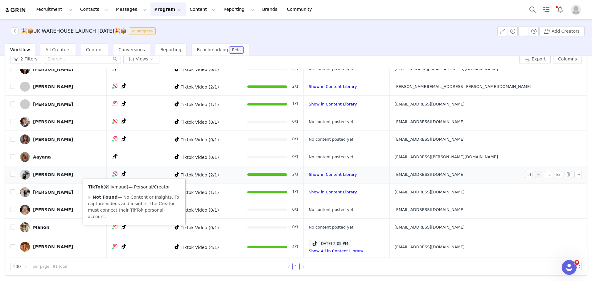
click at [121, 187] on link "@livmaud" at bounding box center [116, 187] width 22 height 5
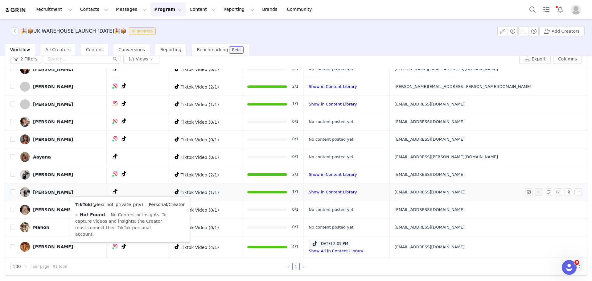
click at [123, 205] on link "@lexi_not_private_priv" at bounding box center [117, 204] width 49 height 5
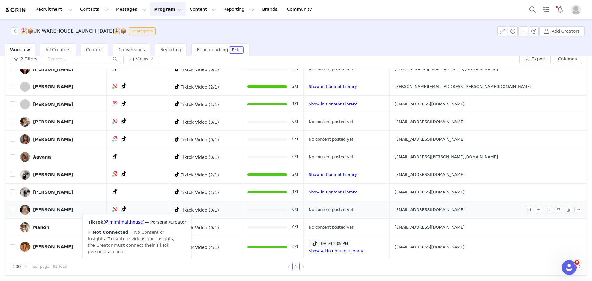
click at [131, 218] on div "TikTok ( @mimimalthouse ) — Personal/Creator Not Connected — No Content or Insi…" at bounding box center [137, 237] width 108 height 46
click at [131, 222] on link "@mimimalthouse" at bounding box center [124, 222] width 38 height 5
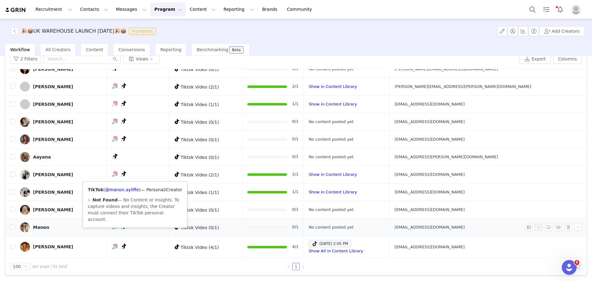
drag, startPoint x: 127, startPoint y: 195, endPoint x: 127, endPoint y: 189, distance: 5.6
click at [127, 194] on div "TikTok ( @manon.ayliffe ) — Personal/Creator Not Found — No Content or Insights…" at bounding box center [135, 205] width 104 height 46
click at [127, 189] on link "@manon.ayliffe" at bounding box center [122, 189] width 34 height 5
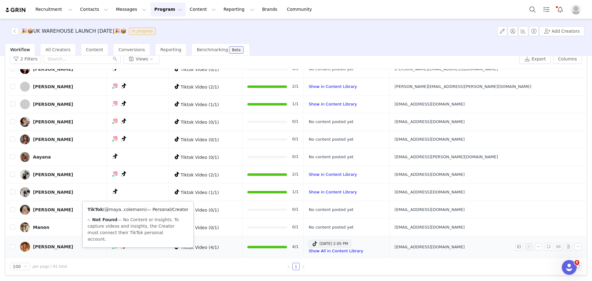
click at [125, 210] on link "@maya..colemann" at bounding box center [125, 209] width 40 height 5
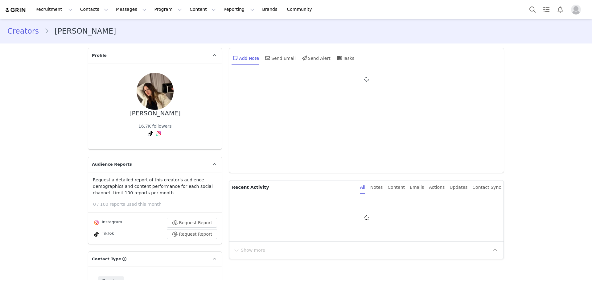
type input "+1 (United States)"
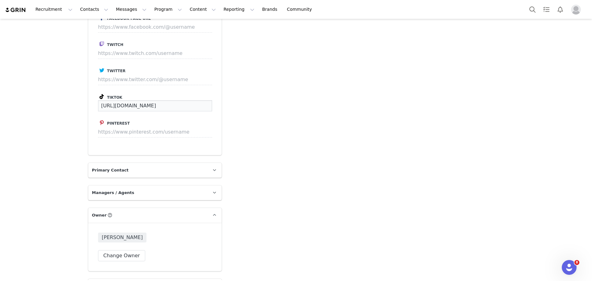
click at [183, 100] on input "https://www.tiktok.com/@theamsheps" at bounding box center [155, 105] width 114 height 11
paste input "https://www.tiktok.com/@theamsheps"
type input "https://www.tiktok.com/@theamsheps"
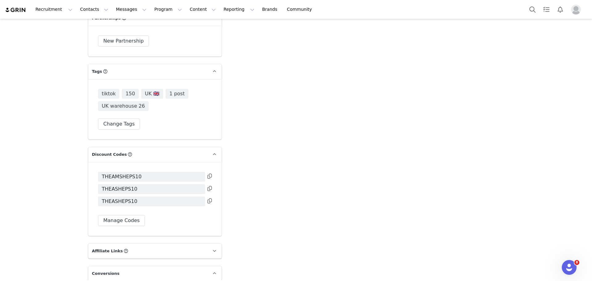
scroll to position [1769, 0]
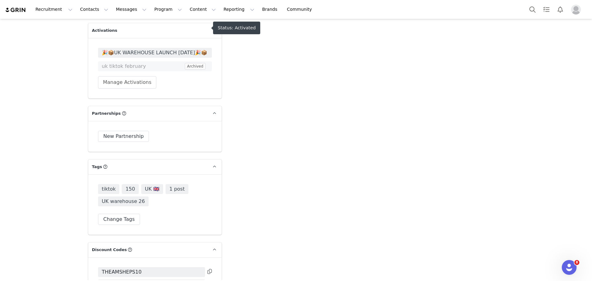
click at [133, 49] on span "🎉📦UK WAREHOUSE LAUNCH [DATE]🎉📦" at bounding box center [155, 52] width 106 height 7
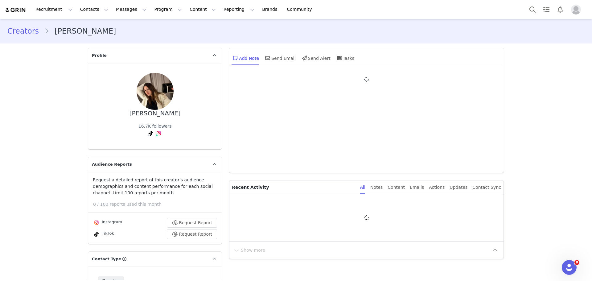
type input "+1 ([GEOGRAPHIC_DATA])"
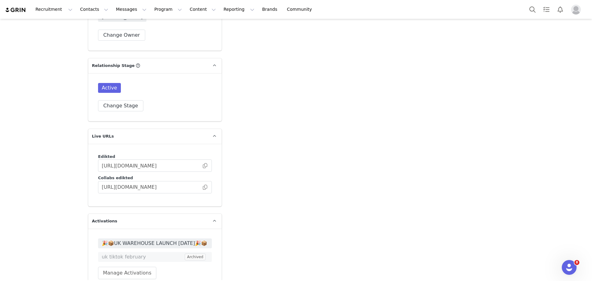
scroll to position [1646, 0]
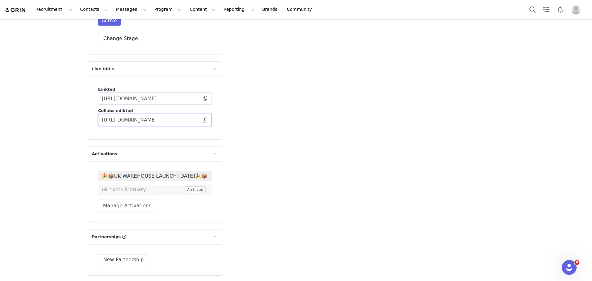
click at [206, 114] on input "https://collabs.edikted.com/35abf46f-4f0d-4466-8c3a-31680c2db85a" at bounding box center [155, 120] width 114 height 12
click at [202, 120] on span at bounding box center [205, 120] width 6 height 0
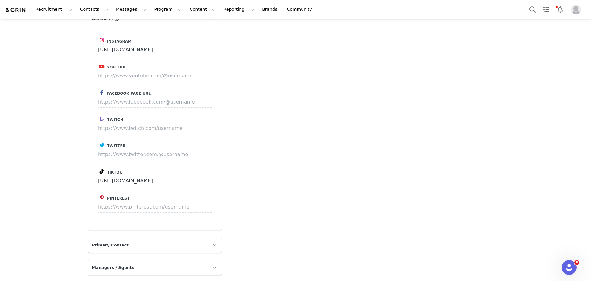
scroll to position [1605, 0]
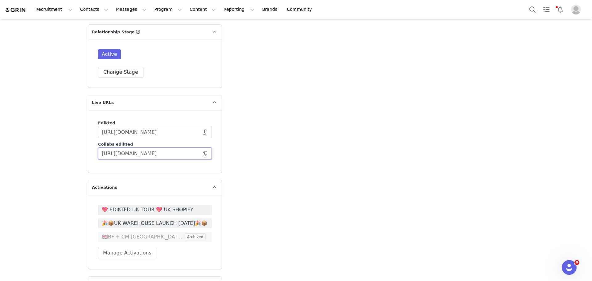
click at [201, 148] on input "[URL][DOMAIN_NAME]" at bounding box center [155, 154] width 114 height 12
click at [203, 154] on span at bounding box center [205, 154] width 6 height 0
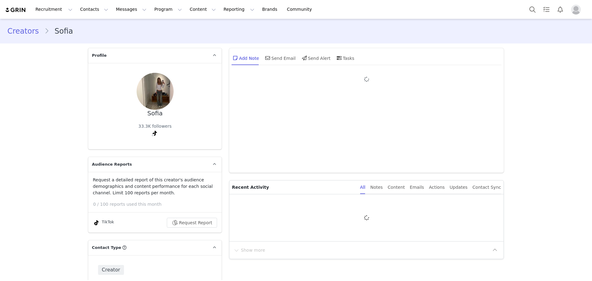
type input "+1 ([GEOGRAPHIC_DATA])"
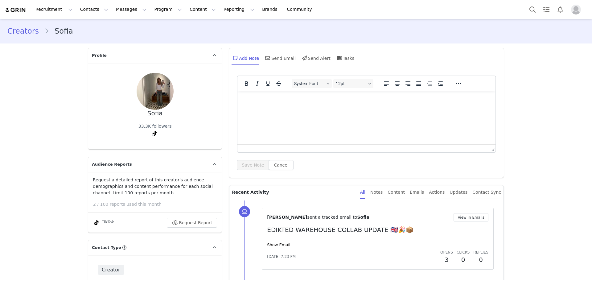
click at [309, 97] on p "Rich Text Area. Press ALT-0 for help." at bounding box center [367, 99] width 248 height 7
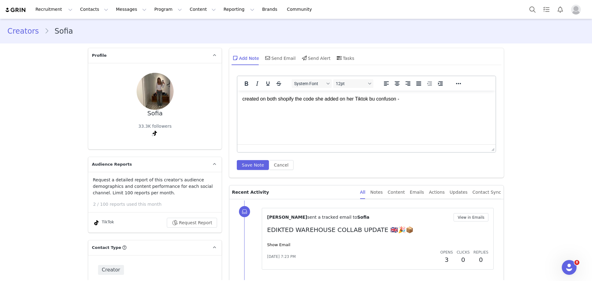
click at [375, 100] on p "created on both shopify the code she added on her Tiktok bu confuson -" at bounding box center [367, 99] width 248 height 7
click at [414, 98] on p "created on both shopify the code she added on her Tiktok by confusion -" at bounding box center [367, 99] width 248 height 7
click at [251, 164] on button "Save Note" at bounding box center [253, 165] width 32 height 10
